Goal: Task Accomplishment & Management: Use online tool/utility

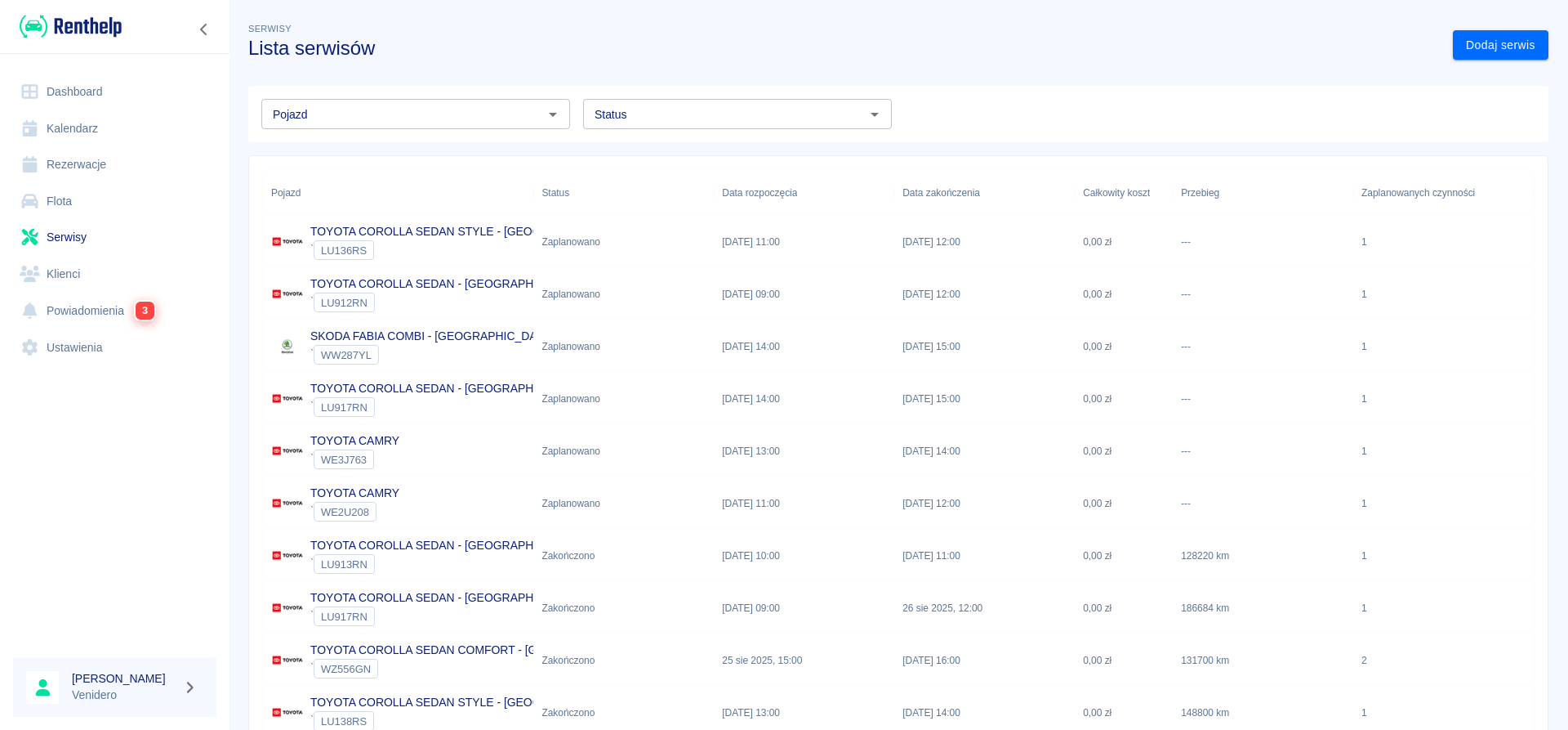
click at [692, 112] on input "Status" at bounding box center [724, 114] width 272 height 20
click at [703, 150] on li "Zaplanowano" at bounding box center [737, 149] width 308 height 27
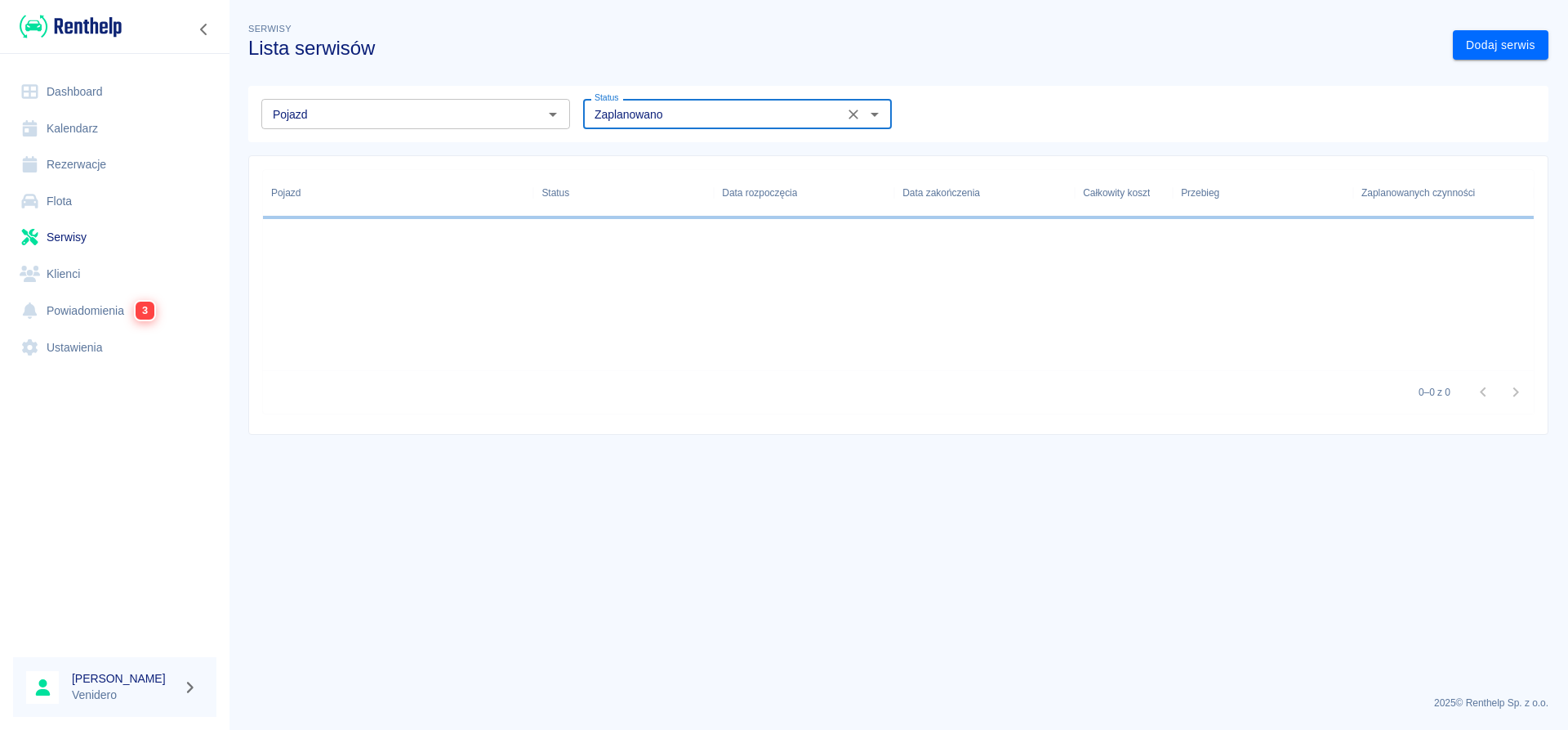
type input "Zaplanowano"
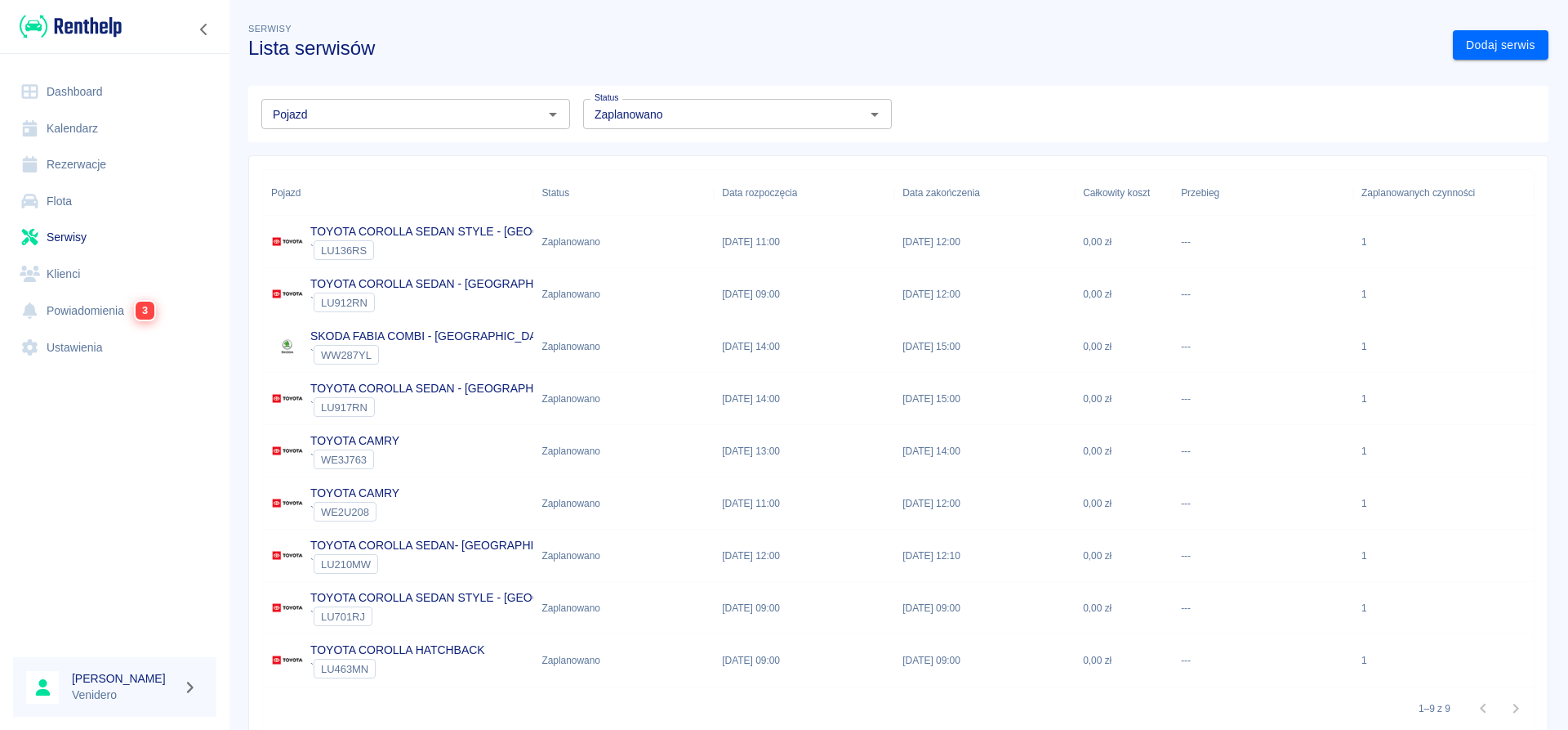
click at [380, 487] on p "TOYOTA CAMRY" at bounding box center [354, 493] width 89 height 17
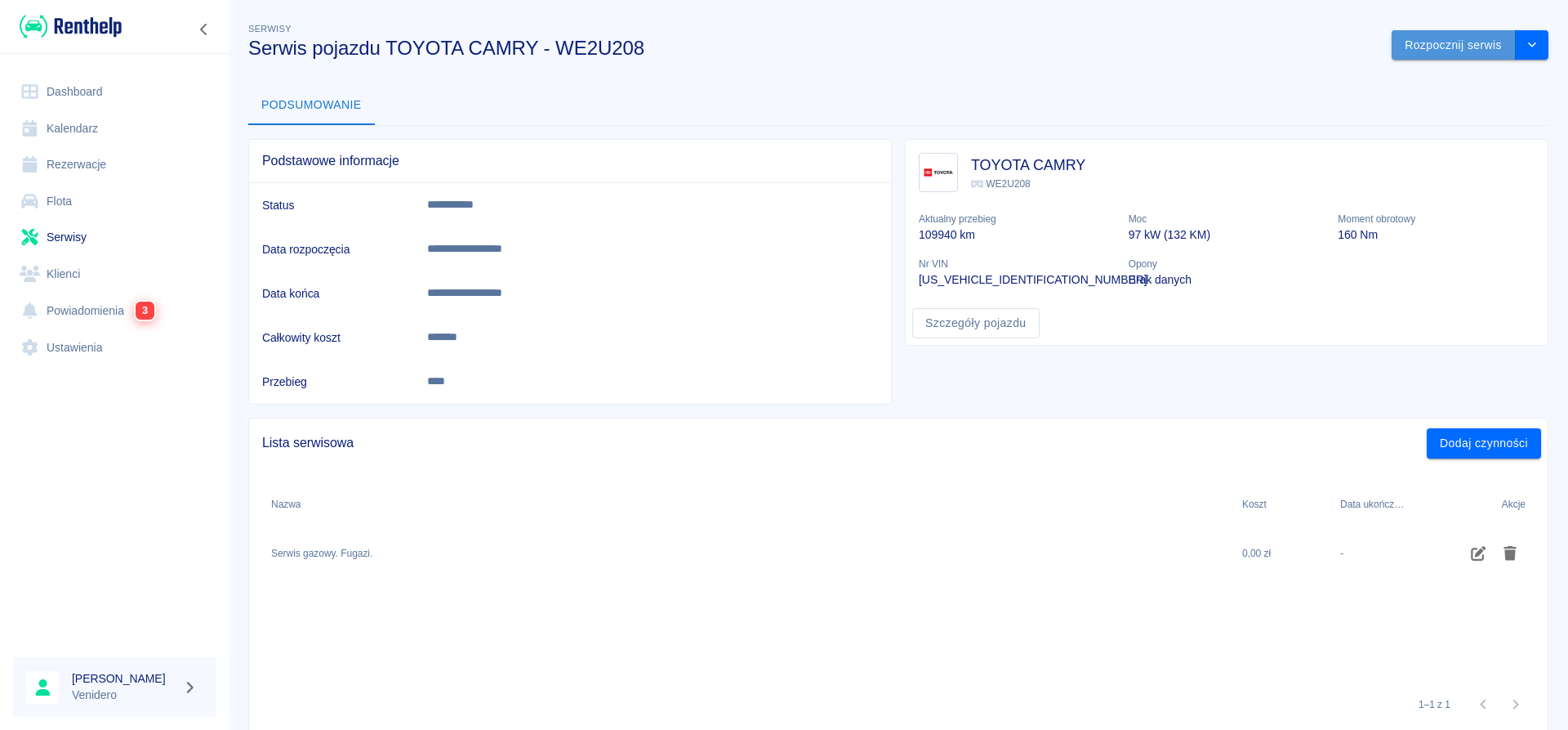
click at [1467, 44] on button "Rozpocznij serwis" at bounding box center [1453, 45] width 124 height 30
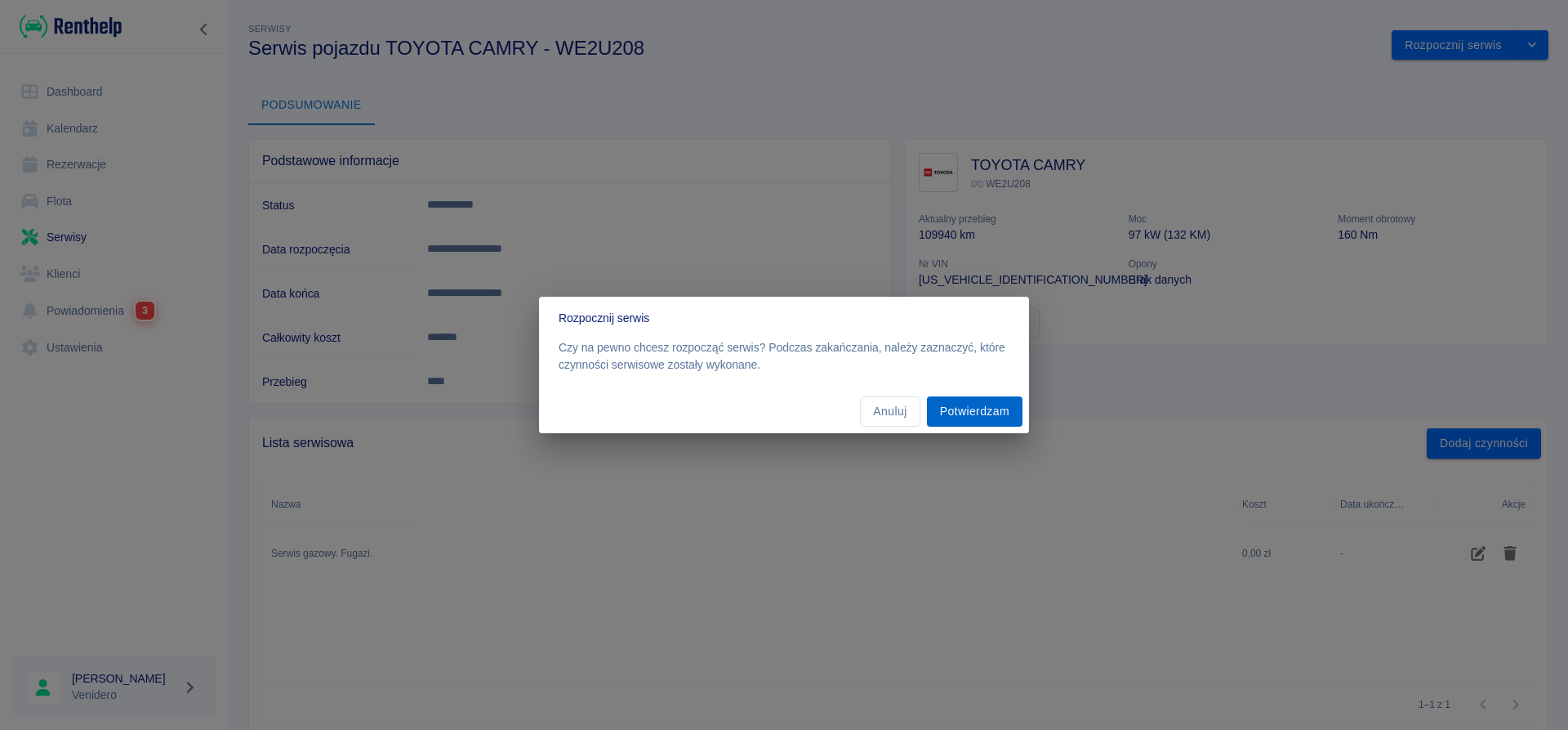
click at [977, 403] on button "Potwierdzam" at bounding box center [974, 411] width 96 height 30
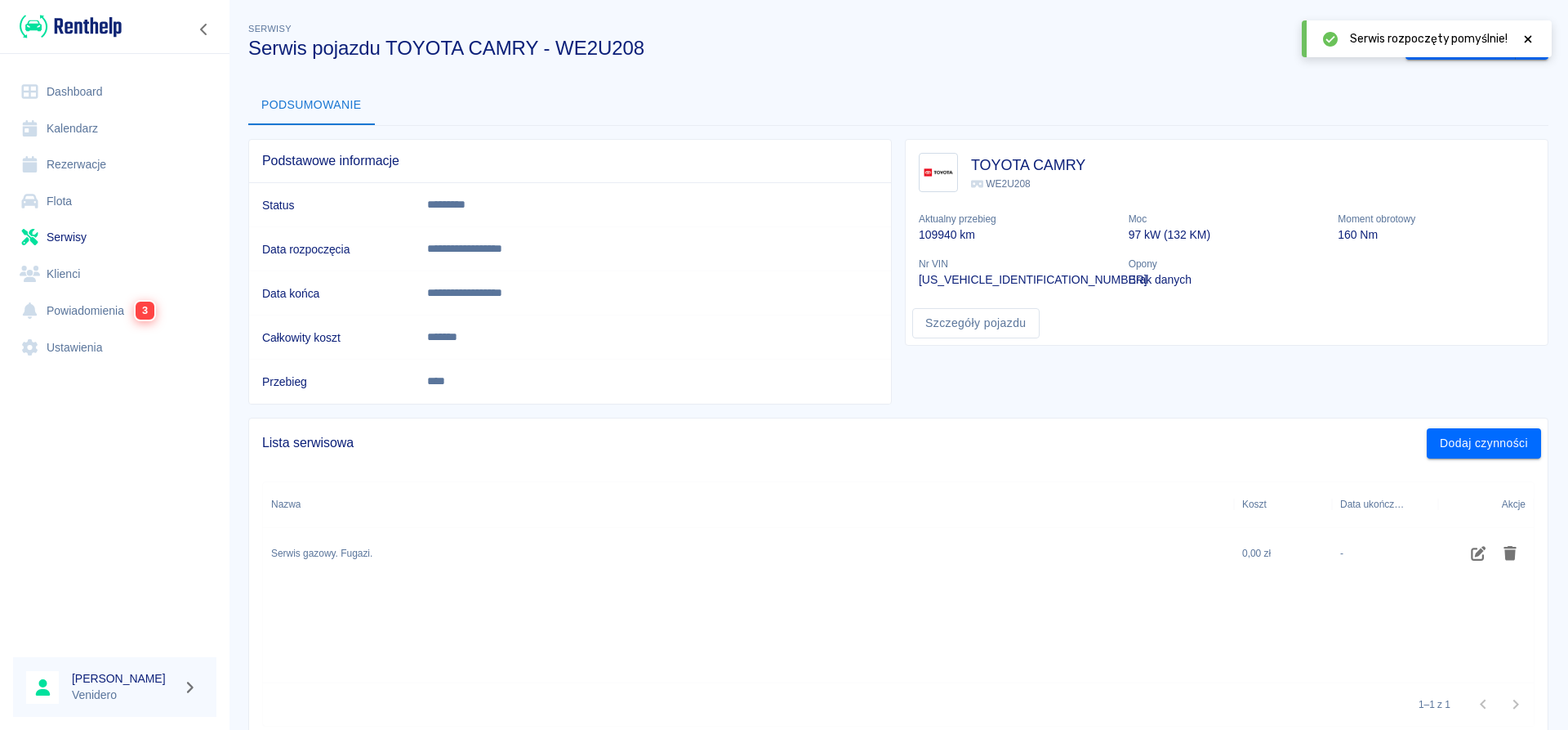
click at [1527, 40] on icon at bounding box center [1528, 38] width 7 height 7
click at [1476, 47] on button "Zakończ serwis" at bounding box center [1460, 45] width 110 height 30
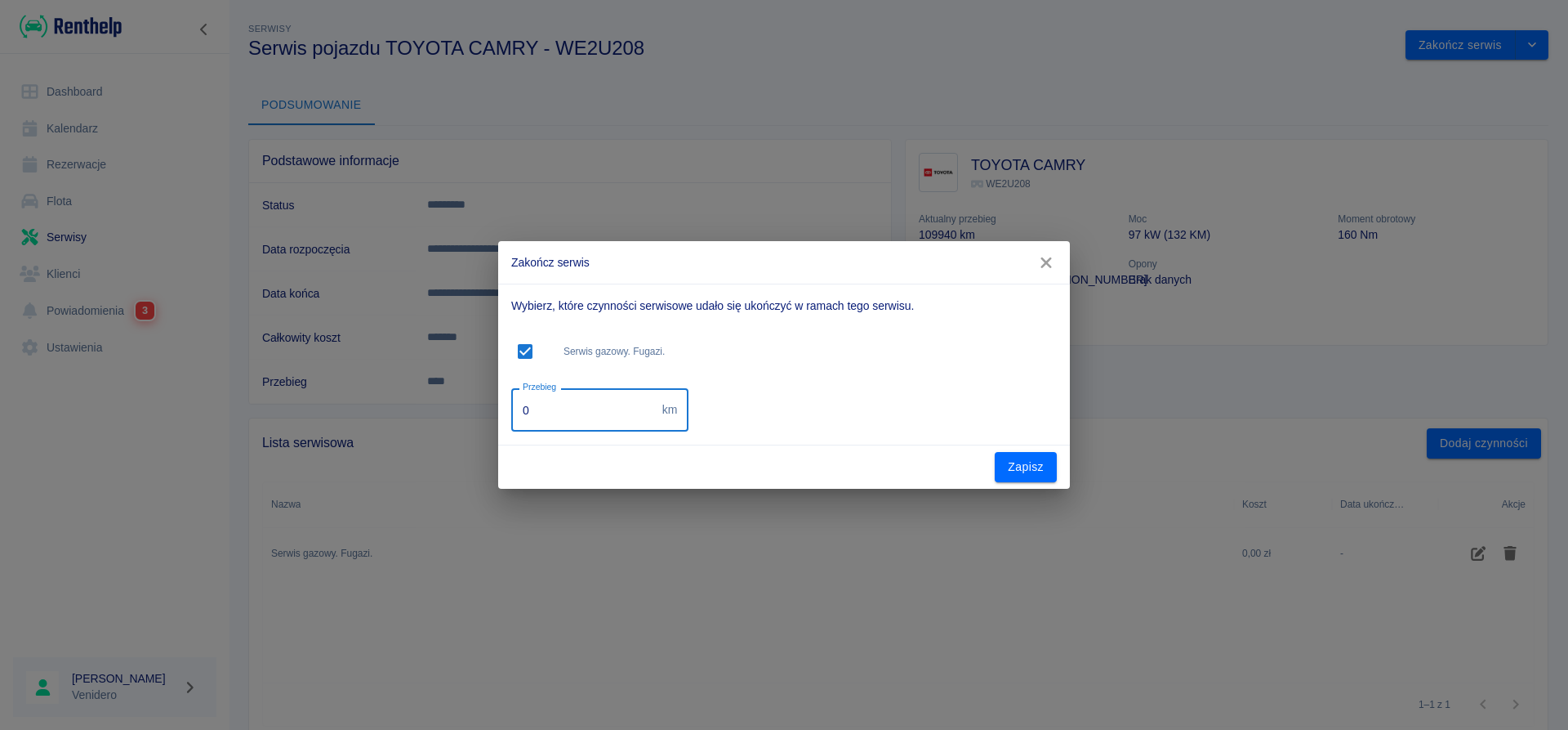
drag, startPoint x: 519, startPoint y: 417, endPoint x: 494, endPoint y: 412, distance: 25.5
click at [511, 412] on input "0" at bounding box center [583, 409] width 145 height 43
type input "136730"
click at [1034, 471] on button "Zapisz" at bounding box center [1026, 466] width 62 height 30
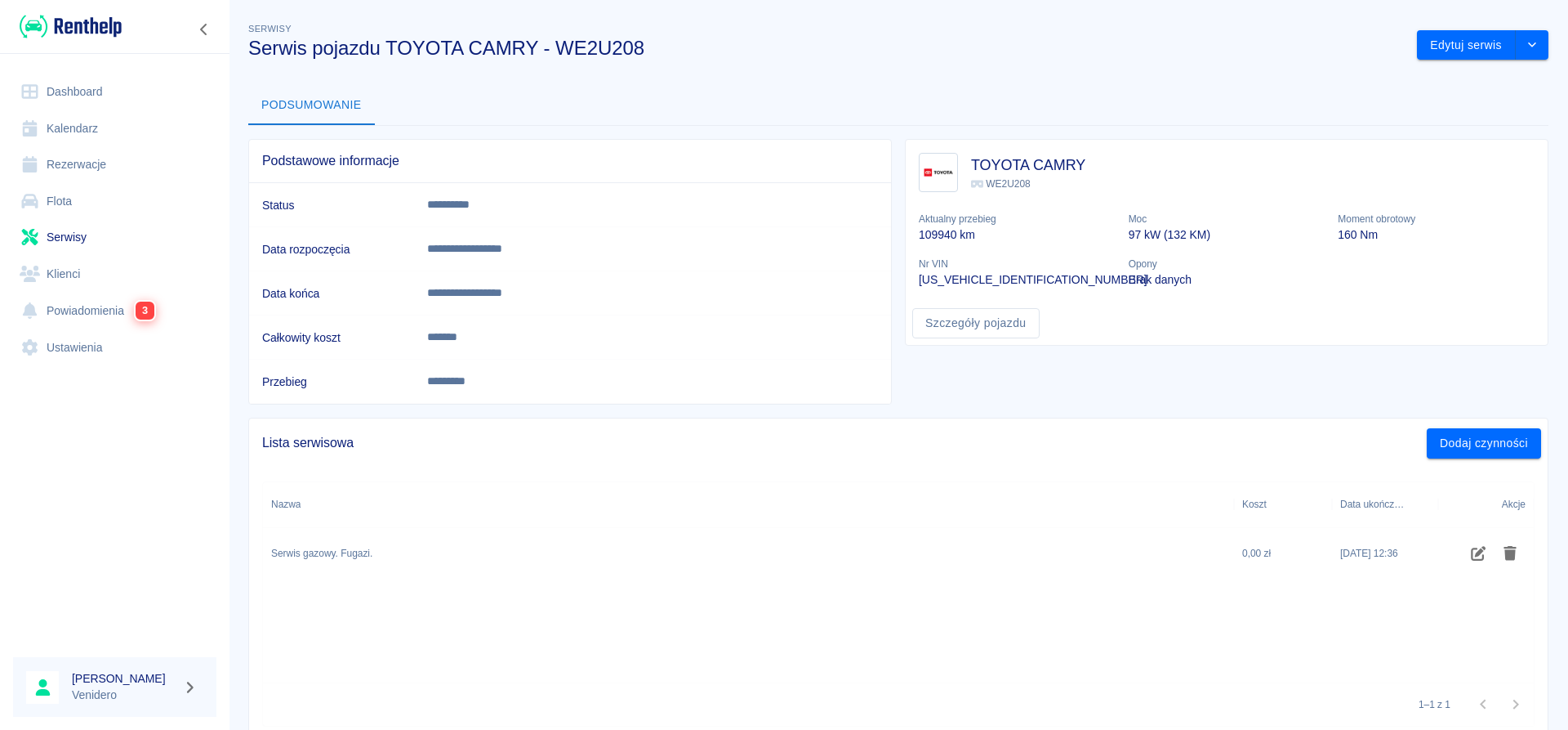
click at [88, 236] on link "Serwisy" at bounding box center [115, 237] width 204 height 37
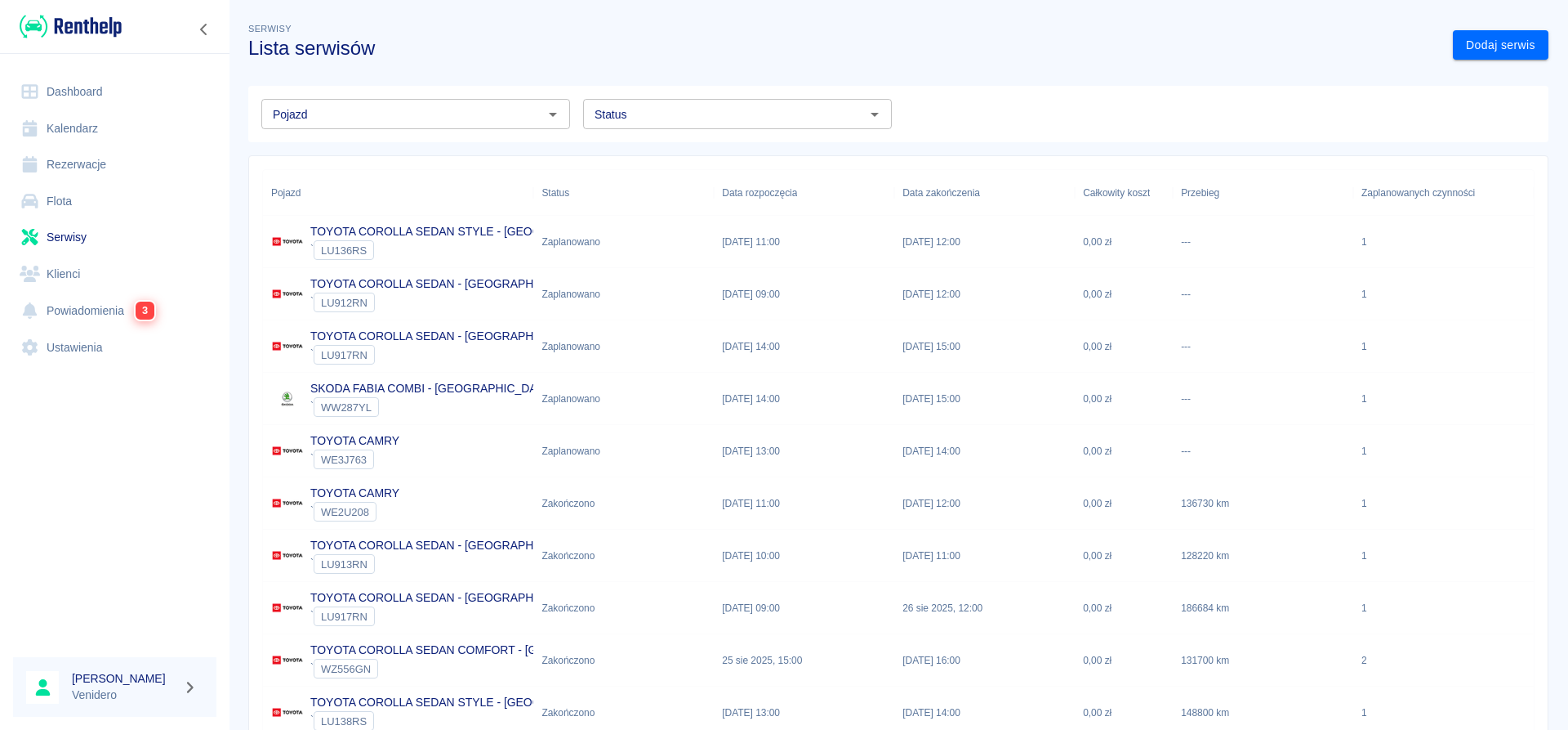
click at [642, 107] on input "Status" at bounding box center [724, 114] width 272 height 20
click at [629, 159] on li "Zaplanowano" at bounding box center [737, 149] width 308 height 27
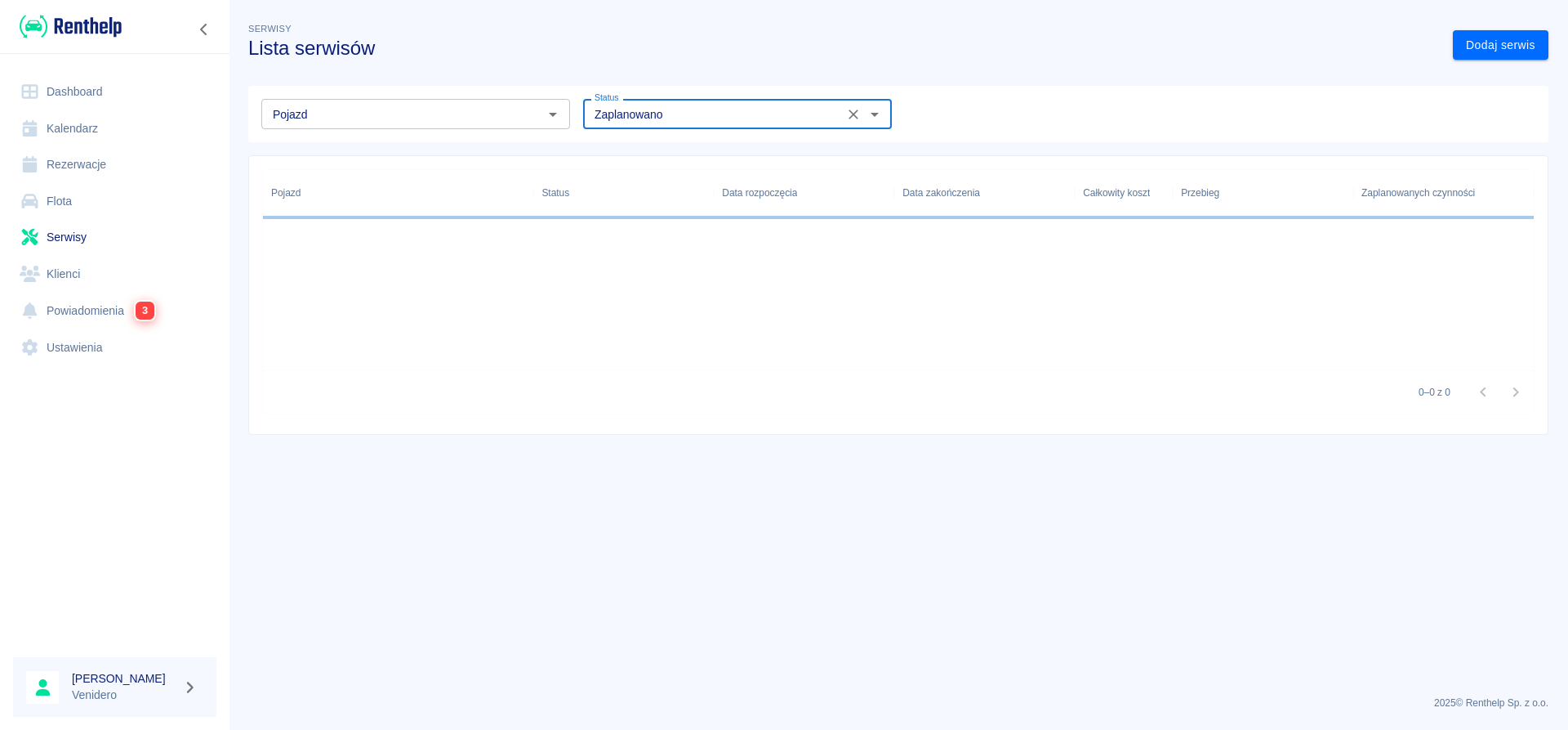
type input "Zaplanowano"
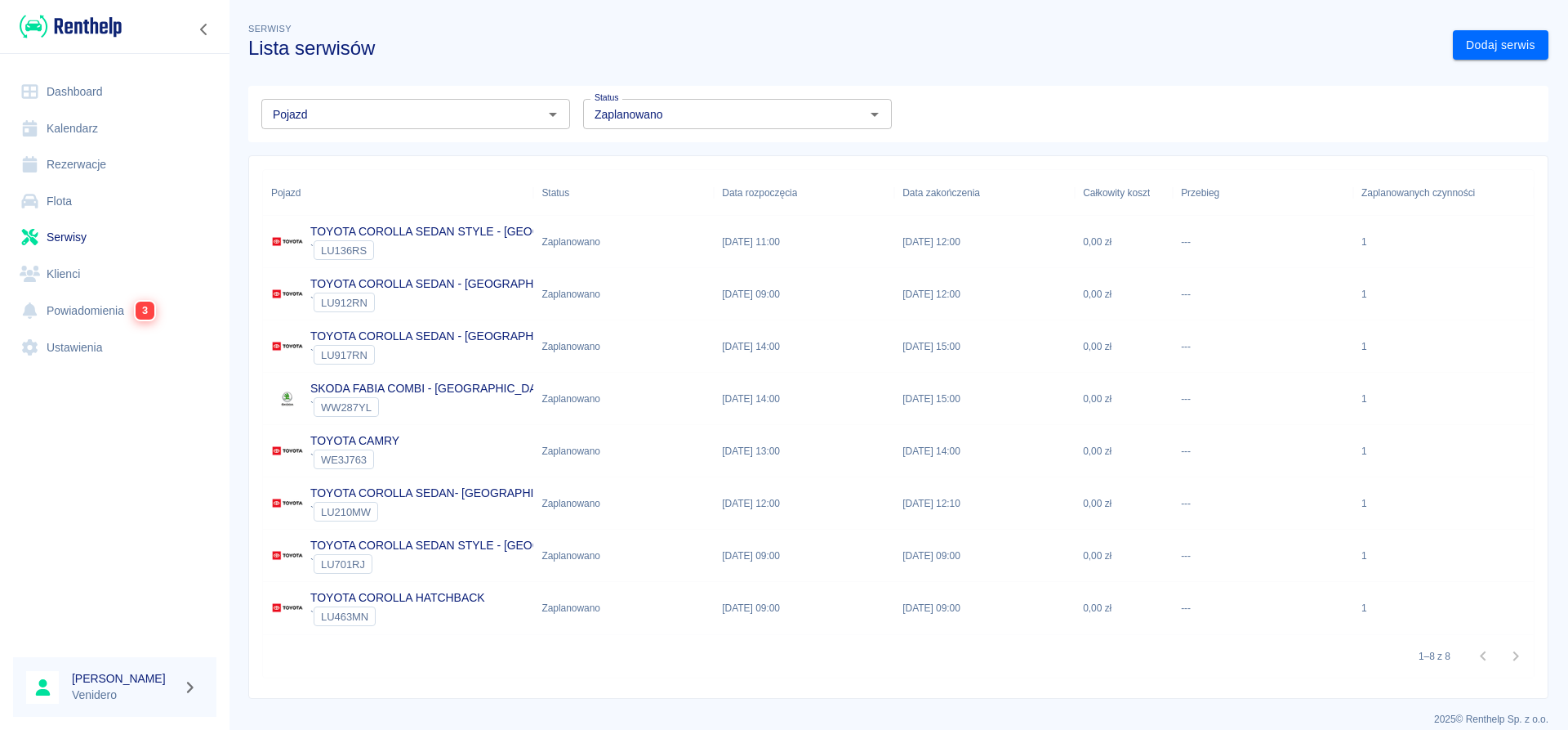
click at [383, 441] on p "TOYOTA CAMRY" at bounding box center [354, 440] width 89 height 17
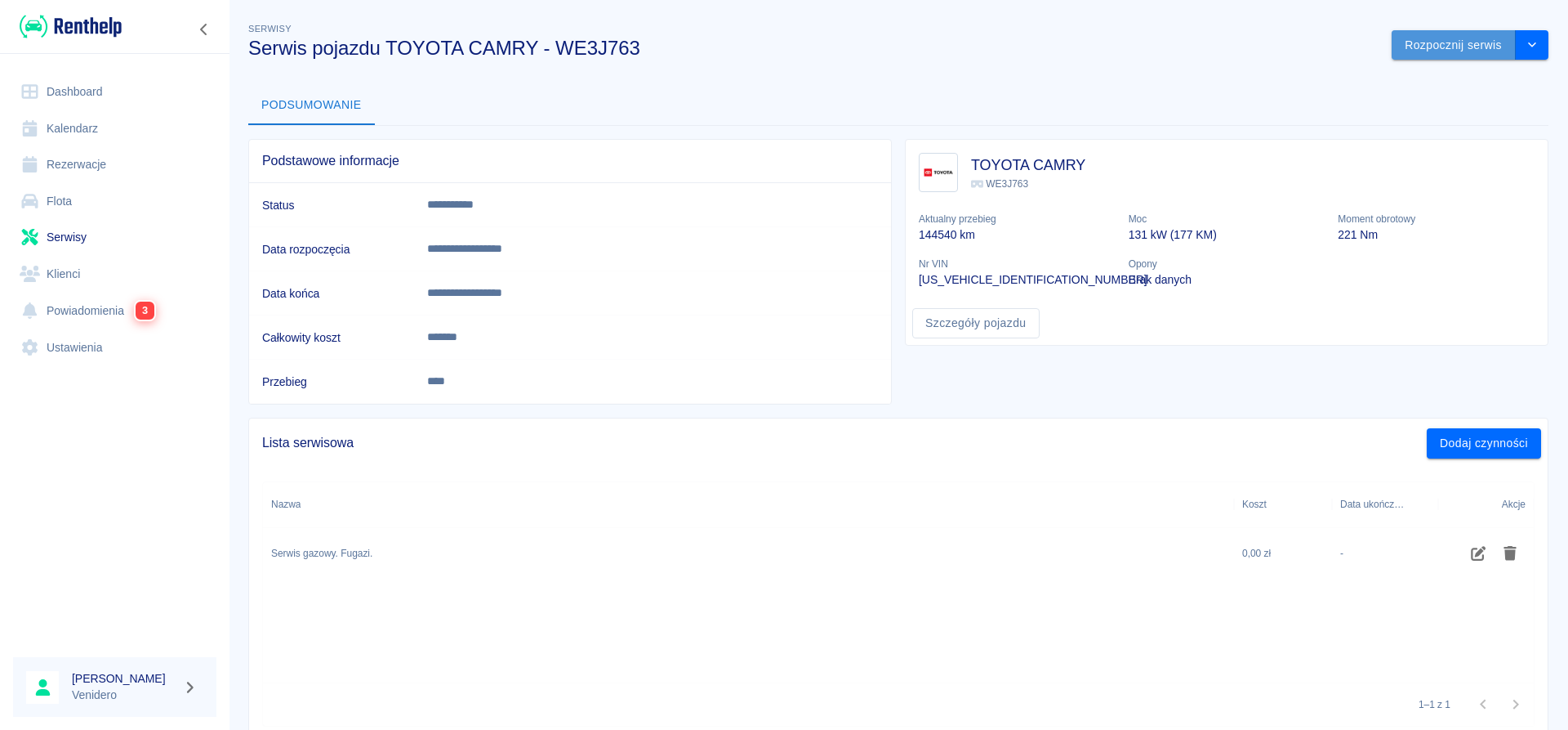
click at [1423, 52] on button "Rozpocznij serwis" at bounding box center [1453, 45] width 124 height 30
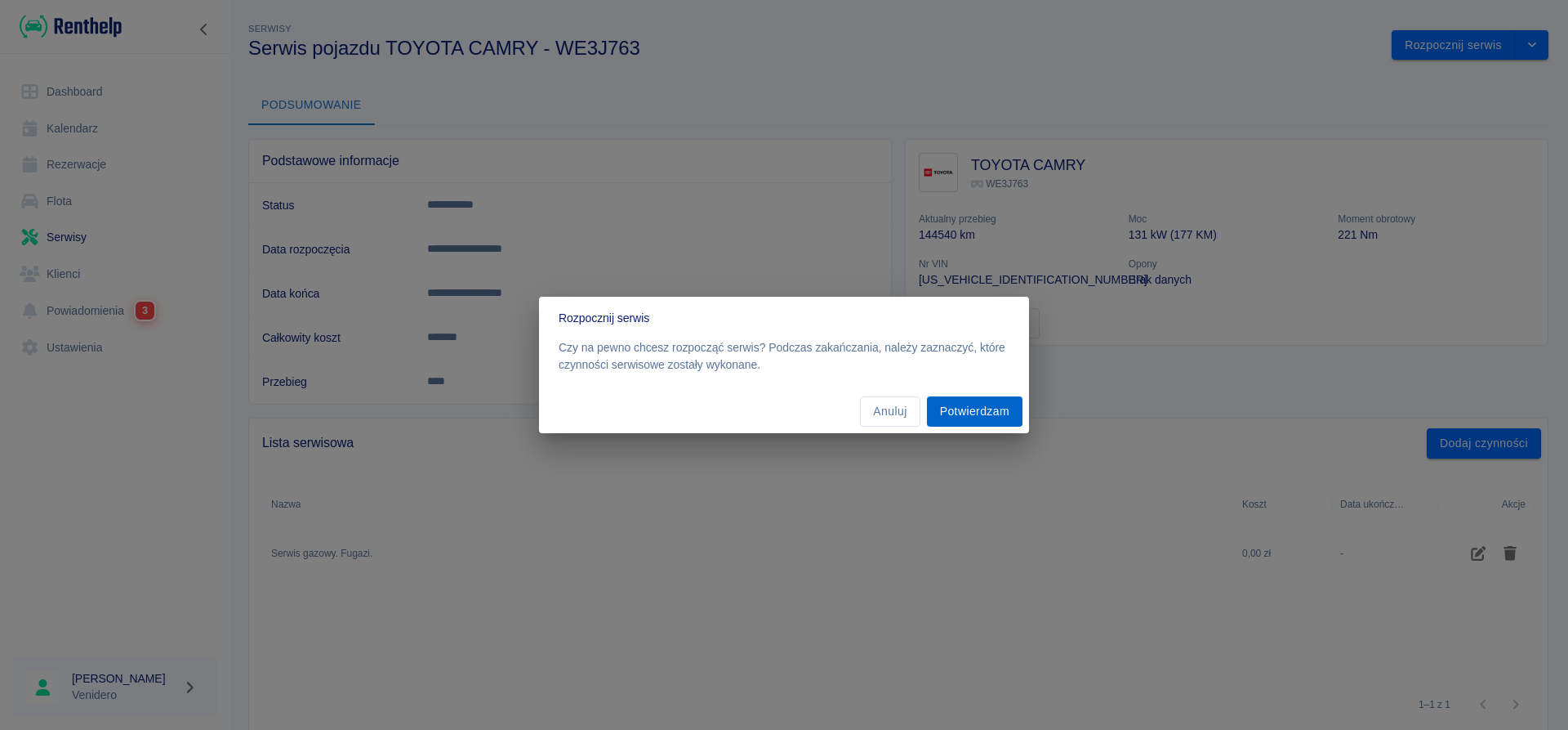
click at [970, 421] on button "Potwierdzam" at bounding box center [974, 411] width 96 height 30
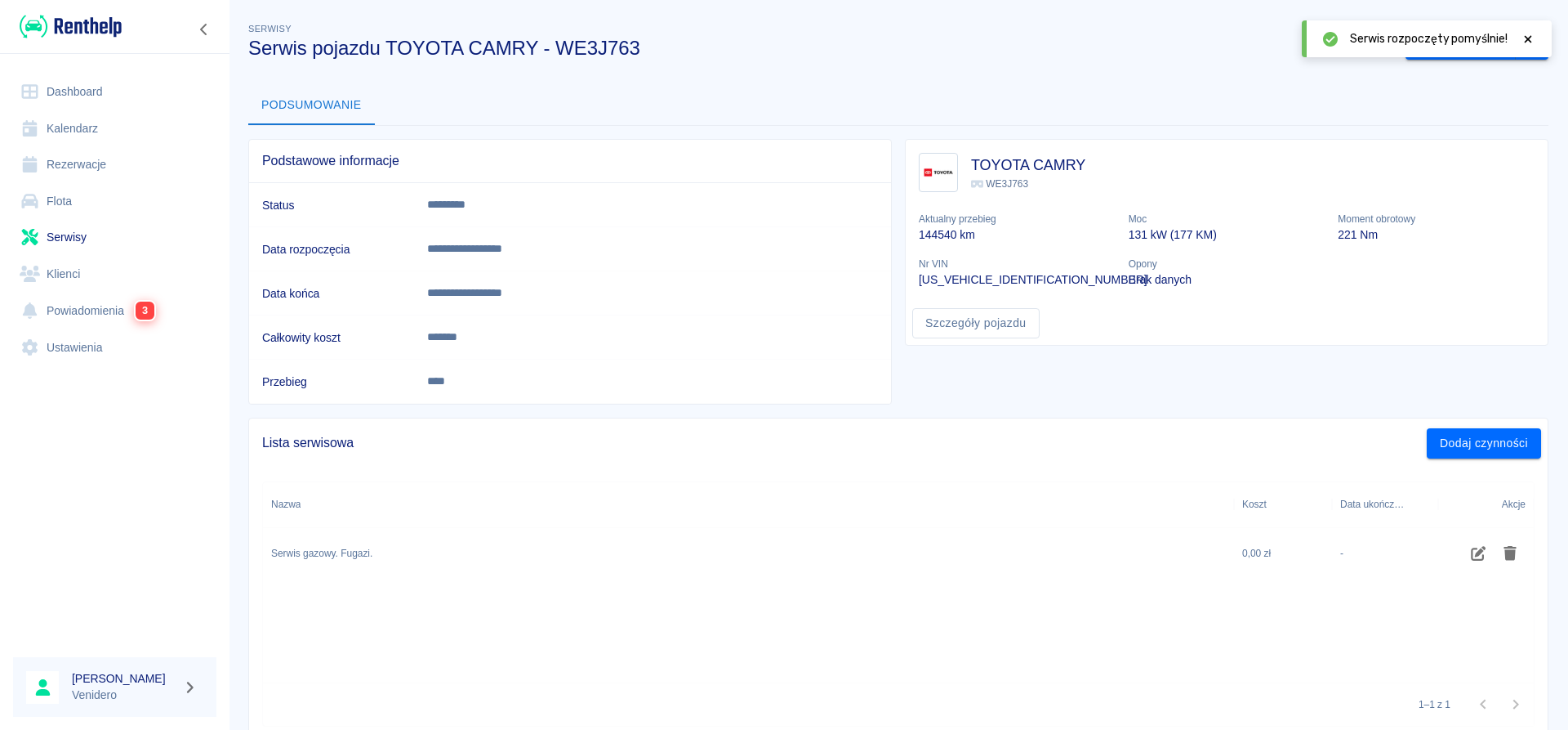
click at [1527, 38] on icon at bounding box center [1528, 38] width 7 height 7
click at [1484, 41] on button "Zakończ serwis" at bounding box center [1460, 45] width 110 height 30
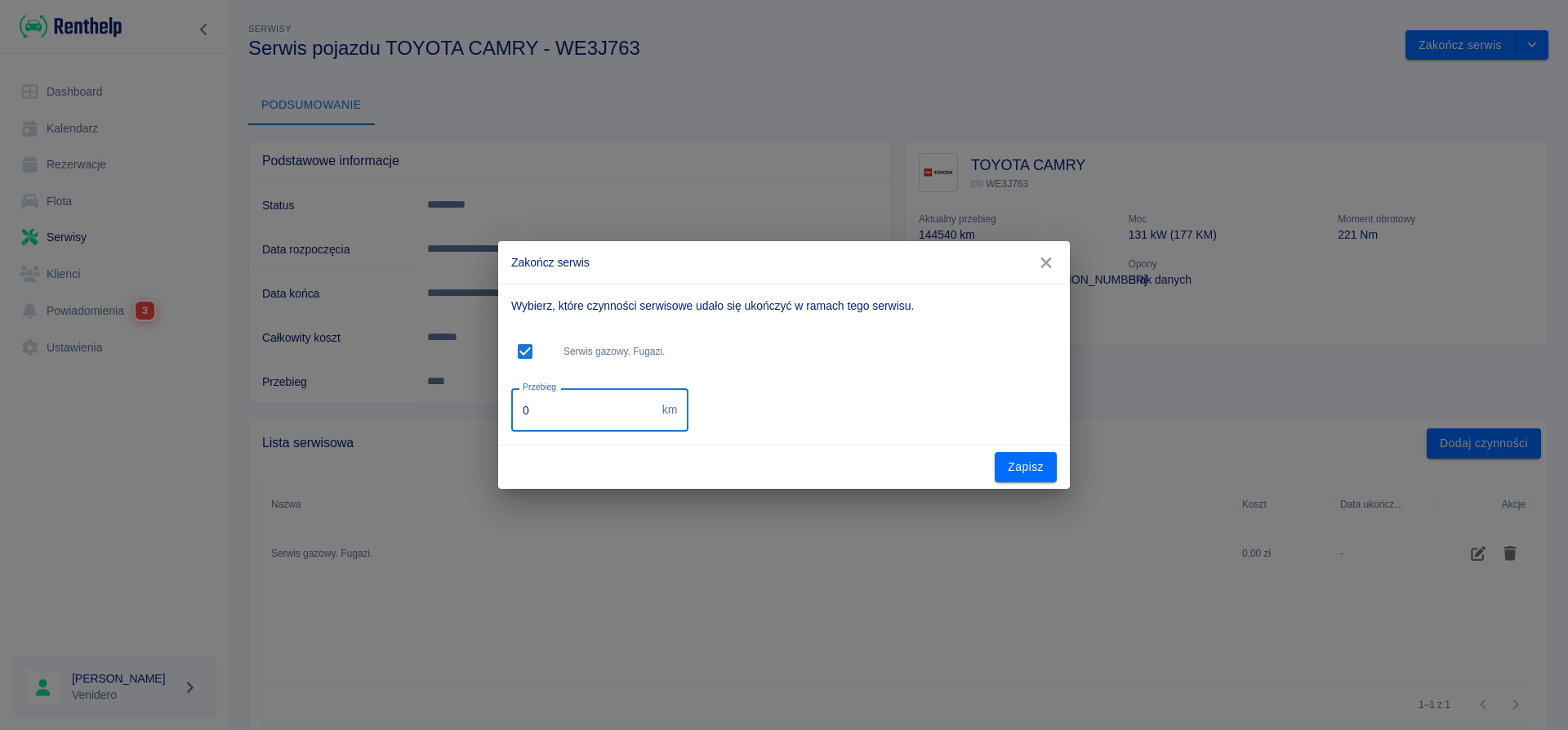
drag, startPoint x: 470, startPoint y: 421, endPoint x: 449, endPoint y: 421, distance: 21.0
click at [511, 421] on input "0" at bounding box center [583, 409] width 145 height 43
type input "173228"
click at [1019, 466] on button "Zapisz" at bounding box center [1026, 466] width 62 height 30
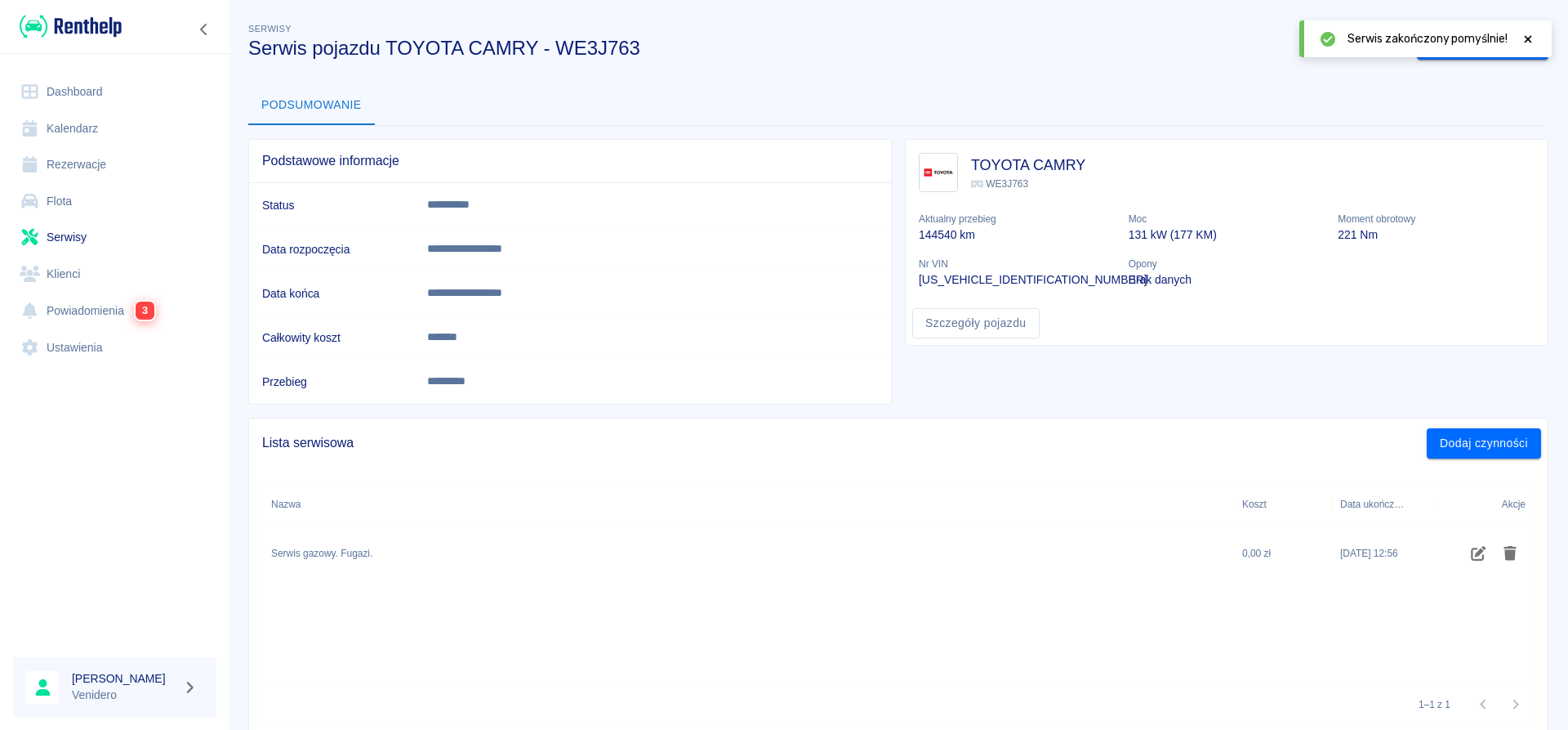
click at [1531, 42] on icon at bounding box center [1528, 38] width 7 height 7
